Goal: Task Accomplishment & Management: Complete application form

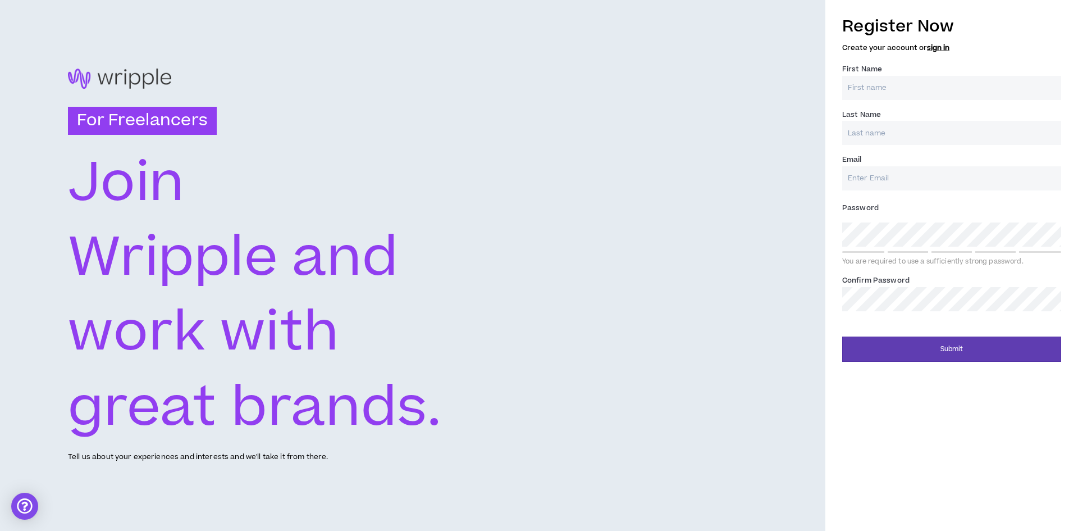
click at [530, 196] on div "For Freelancers [PERSON_NAME] and work with great brands. Tell us about your ex…" at bounding box center [412, 265] width 825 height 531
click at [130, 73] on div at bounding box center [413, 79] width 690 height 20
